Goal: Navigation & Orientation: Go to known website

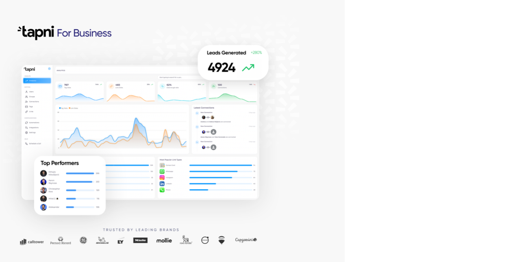
click at [50, 36] on div at bounding box center [172, 131] width 345 height 262
click at [308, 95] on div at bounding box center [172, 131] width 345 height 262
click at [303, 66] on div at bounding box center [172, 131] width 345 height 262
